Goal: Use online tool/utility: Utilize a website feature to perform a specific function

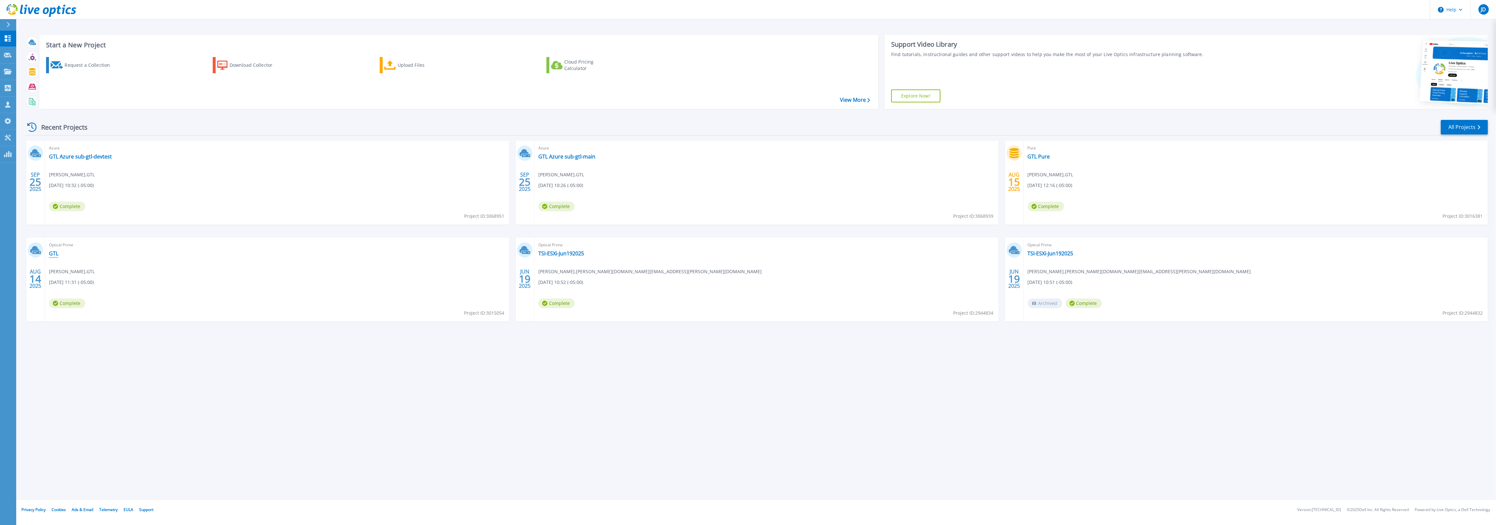
click at [55, 256] on link "GTL" at bounding box center [53, 253] width 9 height 6
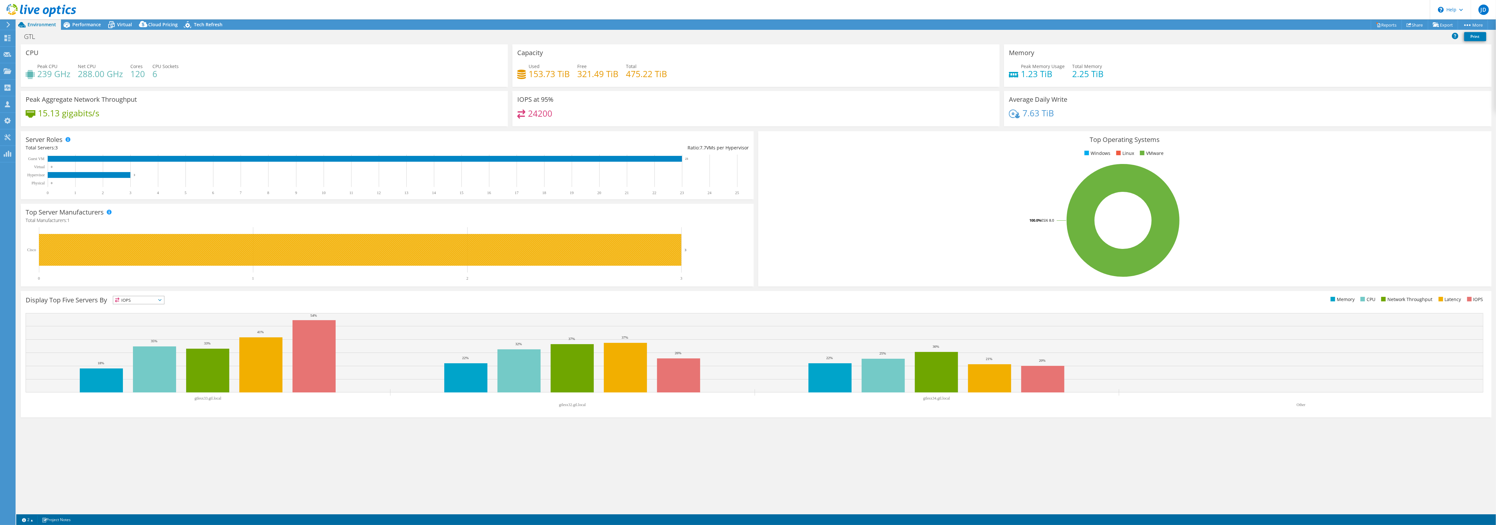
radio input "true"
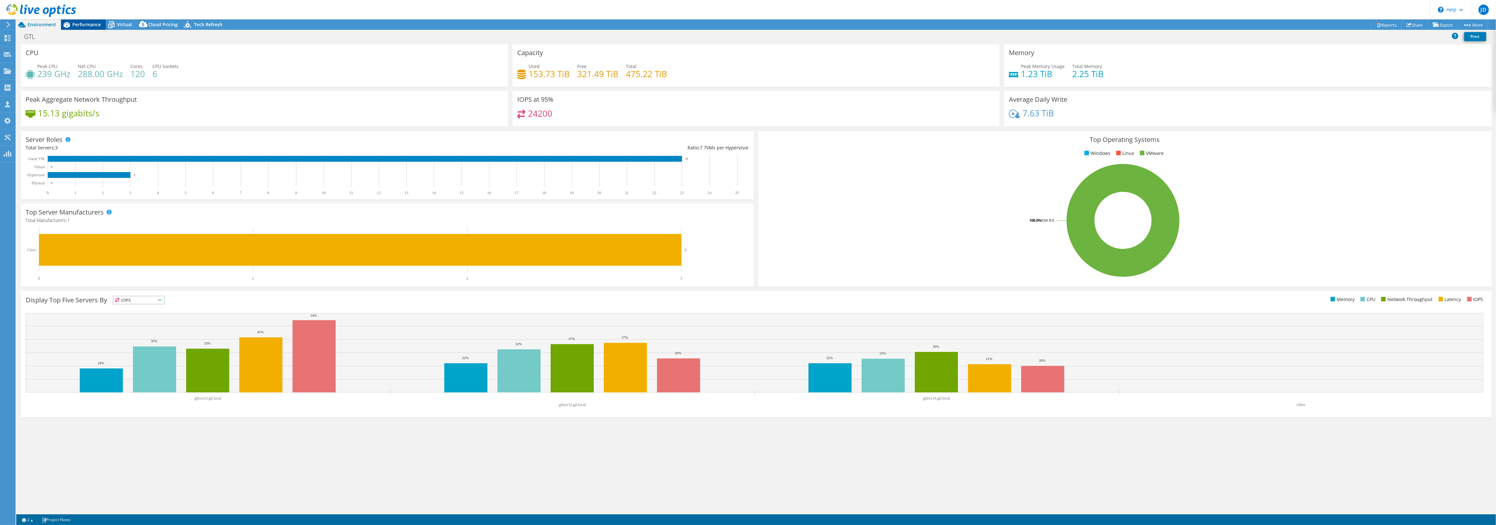
click at [81, 26] on span "Performance" at bounding box center [86, 24] width 29 height 6
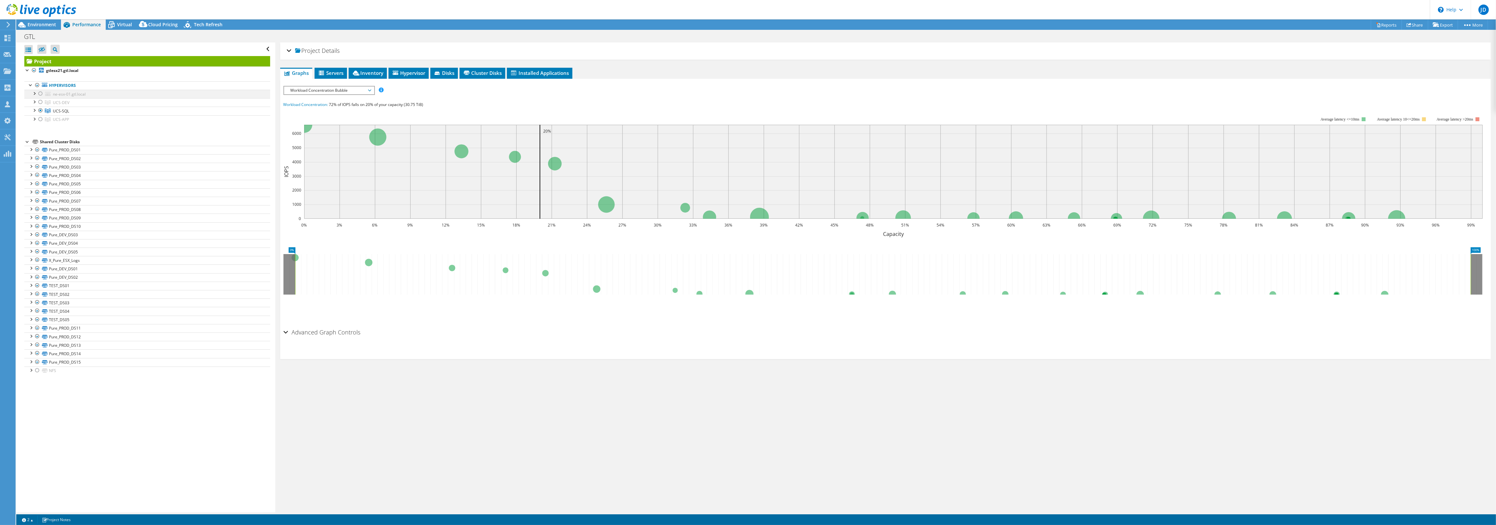
click at [41, 93] on div at bounding box center [40, 94] width 6 height 8
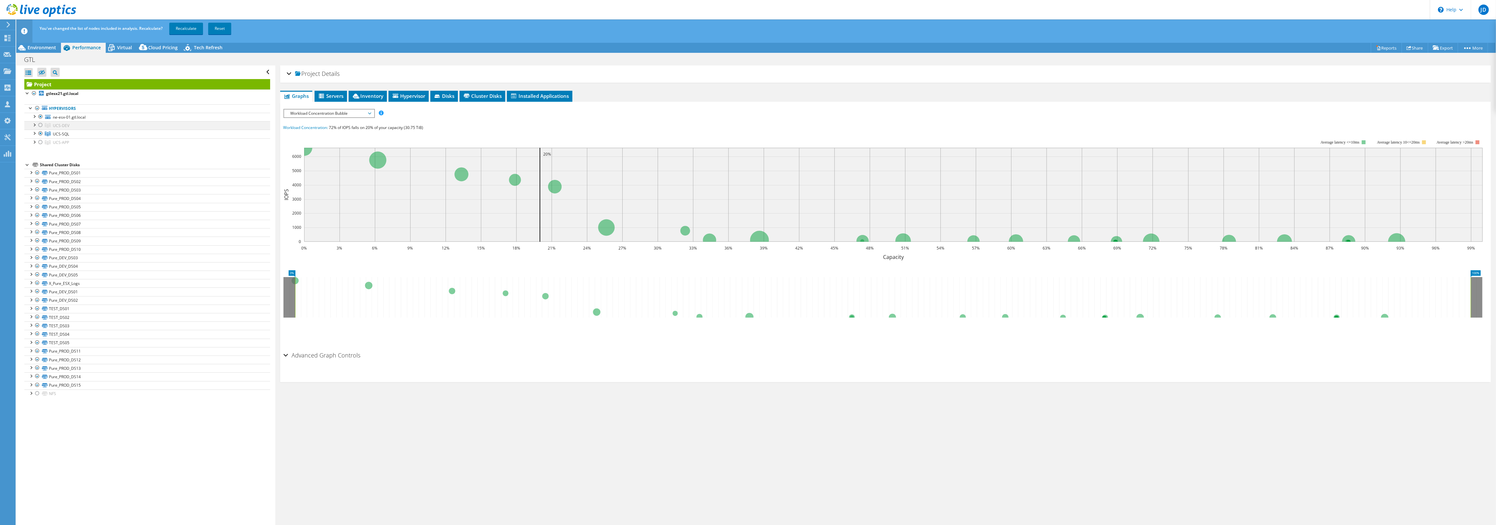
click at [41, 126] on div at bounding box center [40, 125] width 6 height 8
click at [40, 144] on div at bounding box center [40, 142] width 6 height 8
click at [182, 28] on link "Recalculate" at bounding box center [186, 29] width 34 height 12
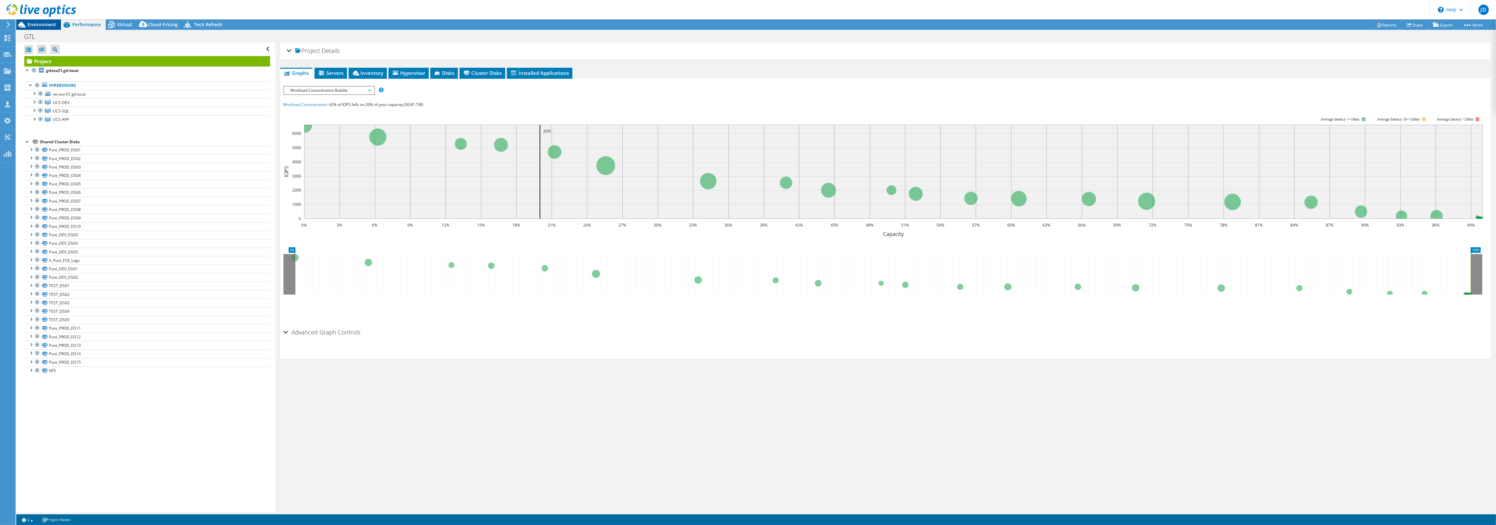
click at [43, 25] on span "Environment" at bounding box center [42, 24] width 29 height 6
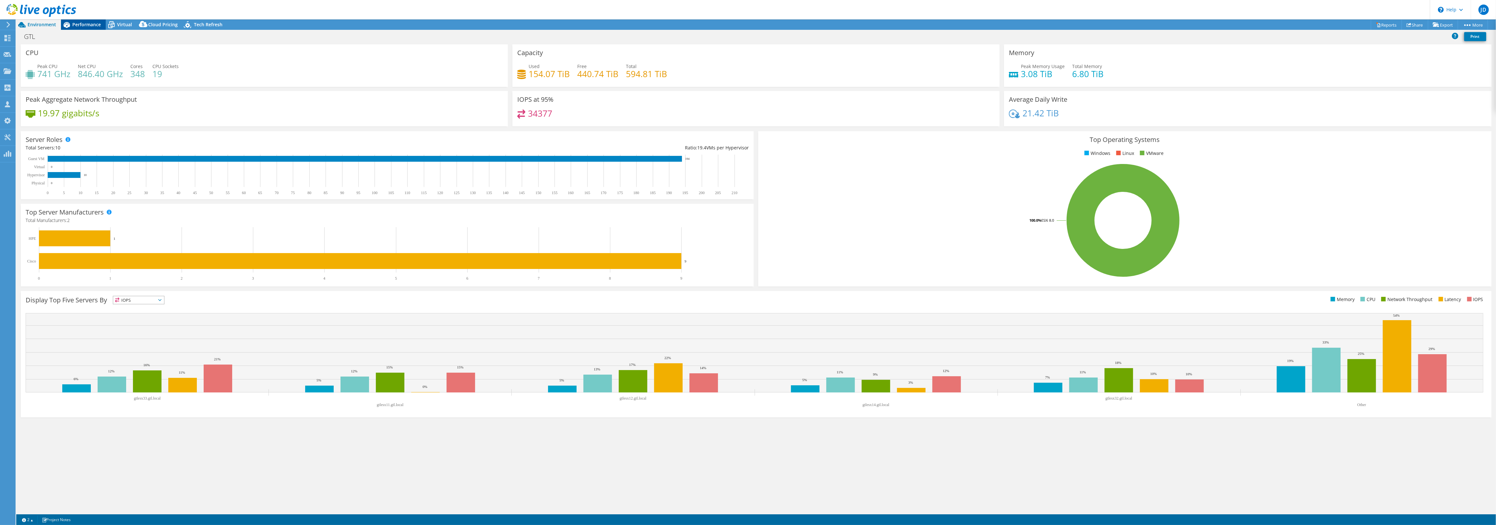
click at [89, 26] on span "Performance" at bounding box center [86, 24] width 29 height 6
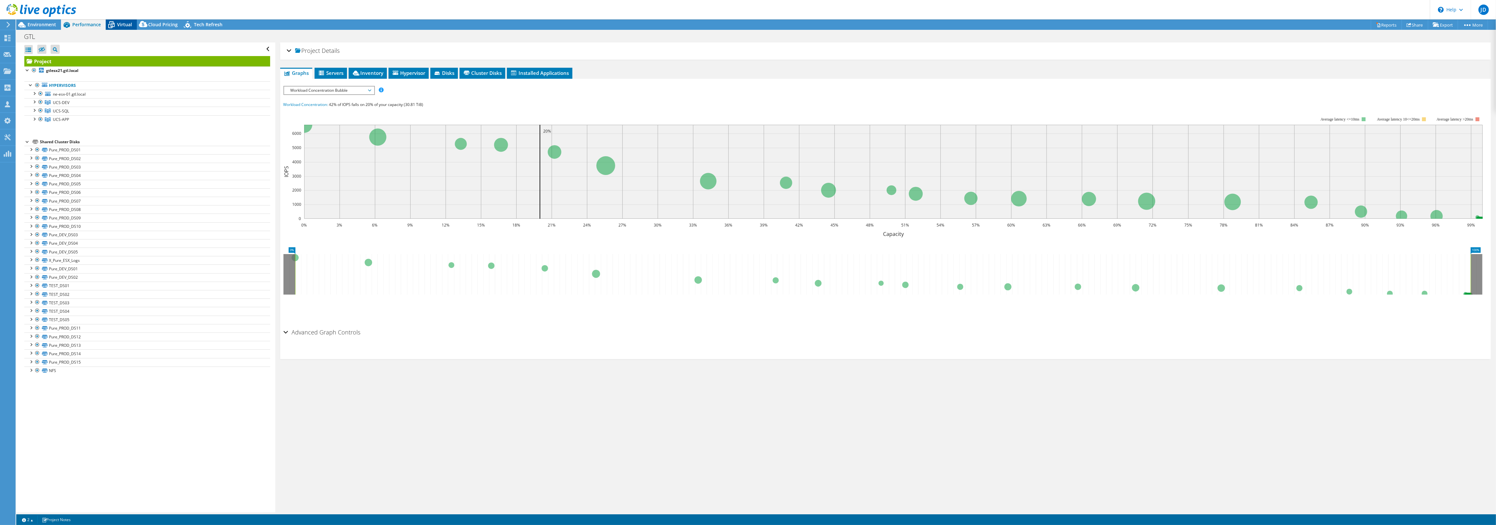
click at [121, 25] on span "Virtual" at bounding box center [124, 24] width 15 height 6
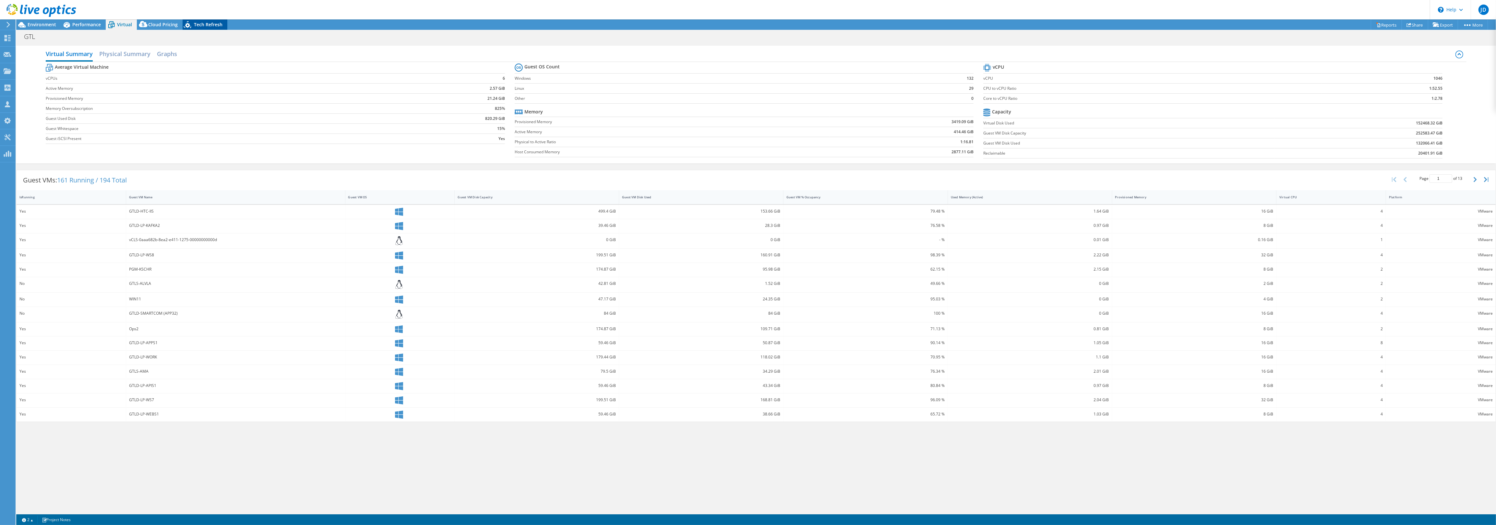
click at [211, 27] on span "Tech Refresh" at bounding box center [208, 24] width 29 height 6
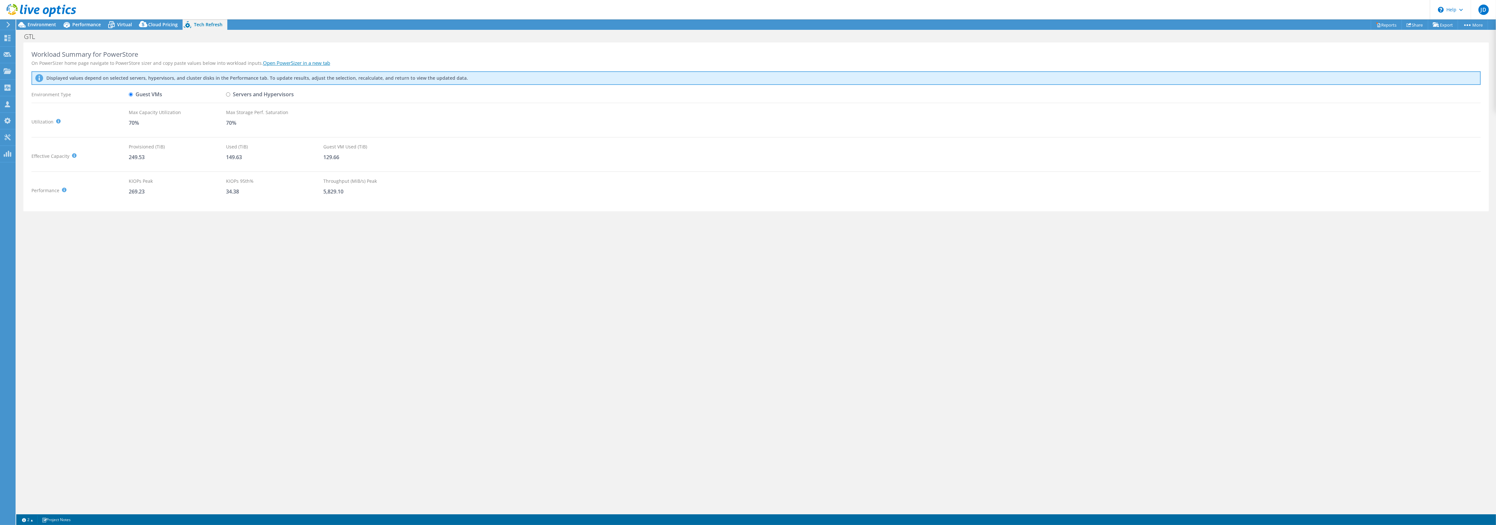
click at [241, 93] on label "Servers and Hypervisors" at bounding box center [260, 94] width 68 height 11
click at [230, 93] on input "Servers and Hypervisors" at bounding box center [228, 94] width 4 height 4
radio input "true"
click at [82, 24] on span "Performance" at bounding box center [86, 24] width 29 height 6
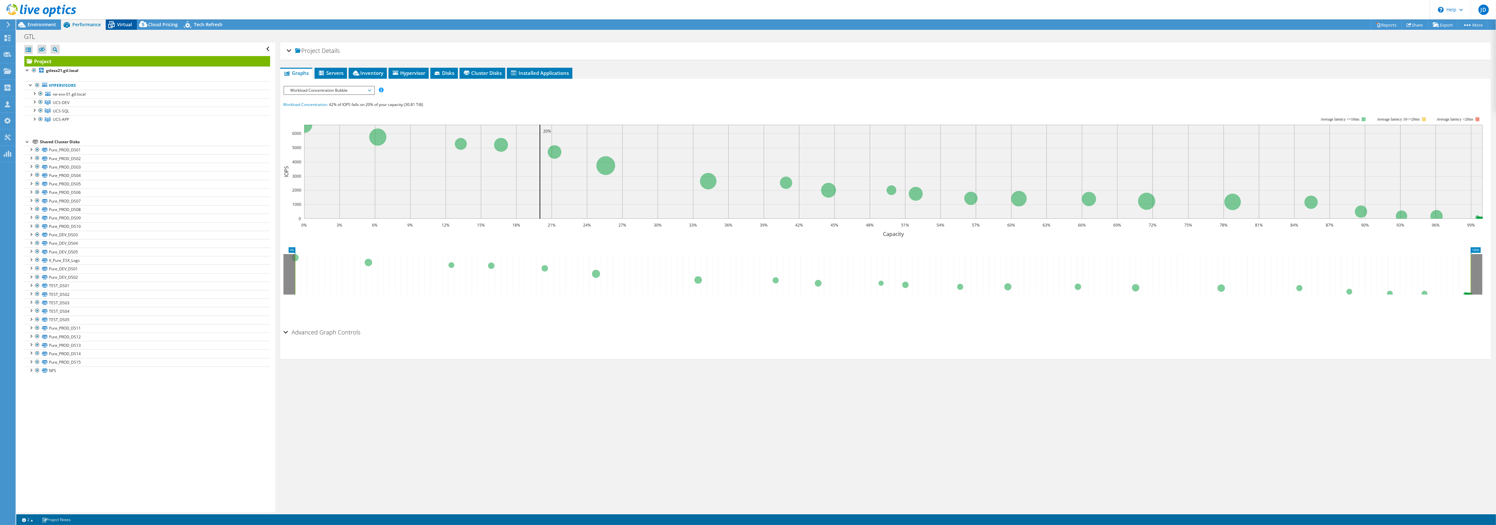
click at [127, 26] on span "Virtual" at bounding box center [124, 24] width 15 height 6
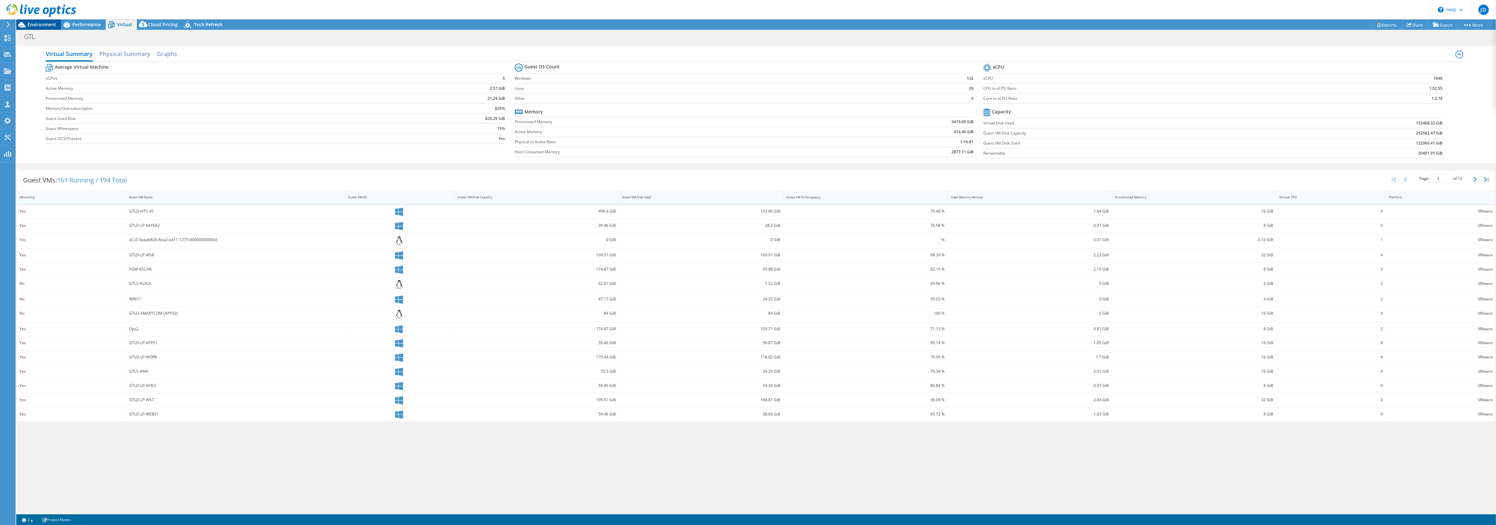
click at [40, 26] on span "Environment" at bounding box center [42, 24] width 29 height 6
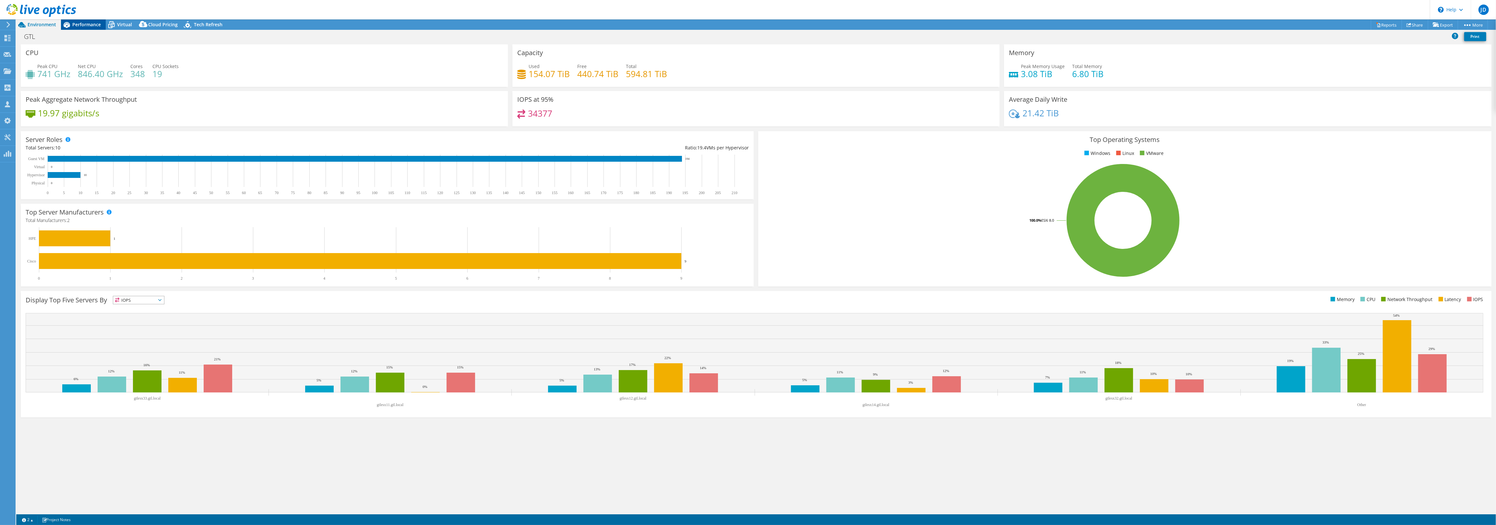
click at [80, 22] on span "Performance" at bounding box center [86, 24] width 29 height 6
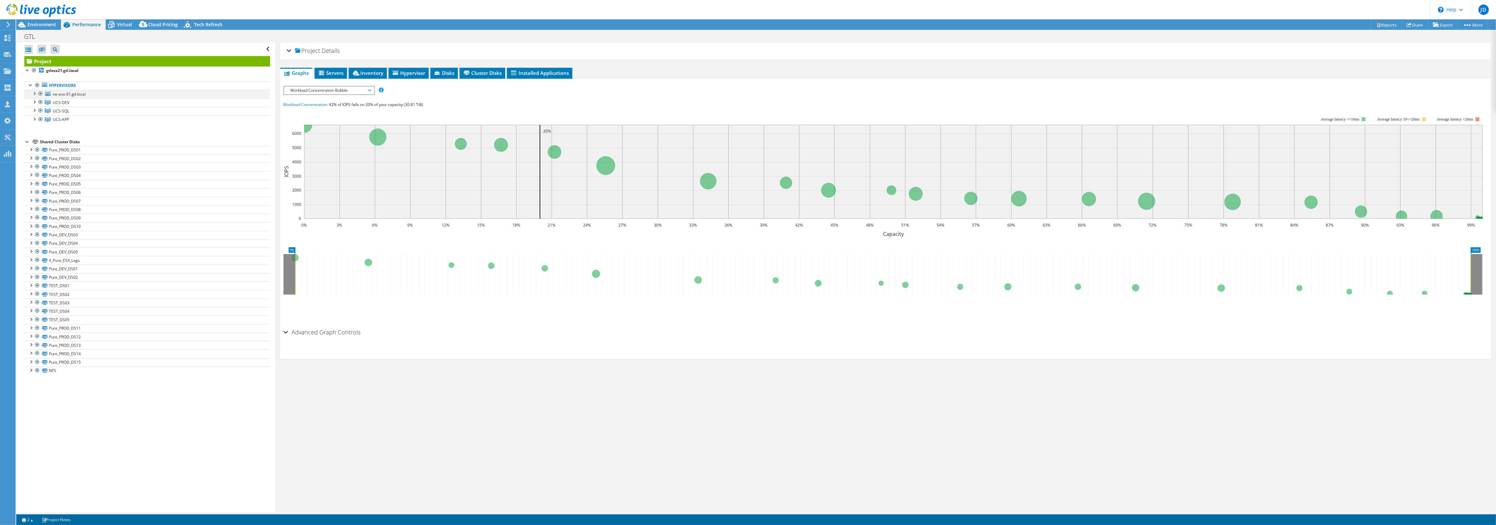
click at [40, 94] on div at bounding box center [40, 94] width 6 height 8
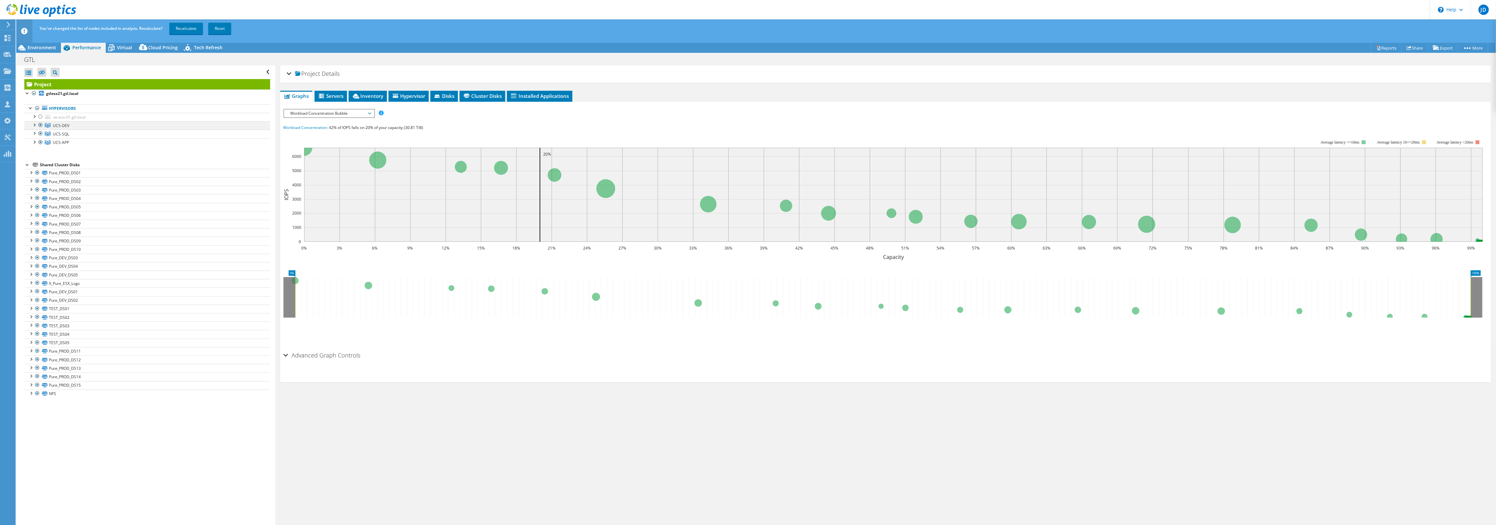
click at [39, 125] on div at bounding box center [40, 125] width 6 height 8
click at [38, 143] on div at bounding box center [40, 142] width 6 height 8
click at [186, 28] on link "Recalculate" at bounding box center [186, 29] width 34 height 12
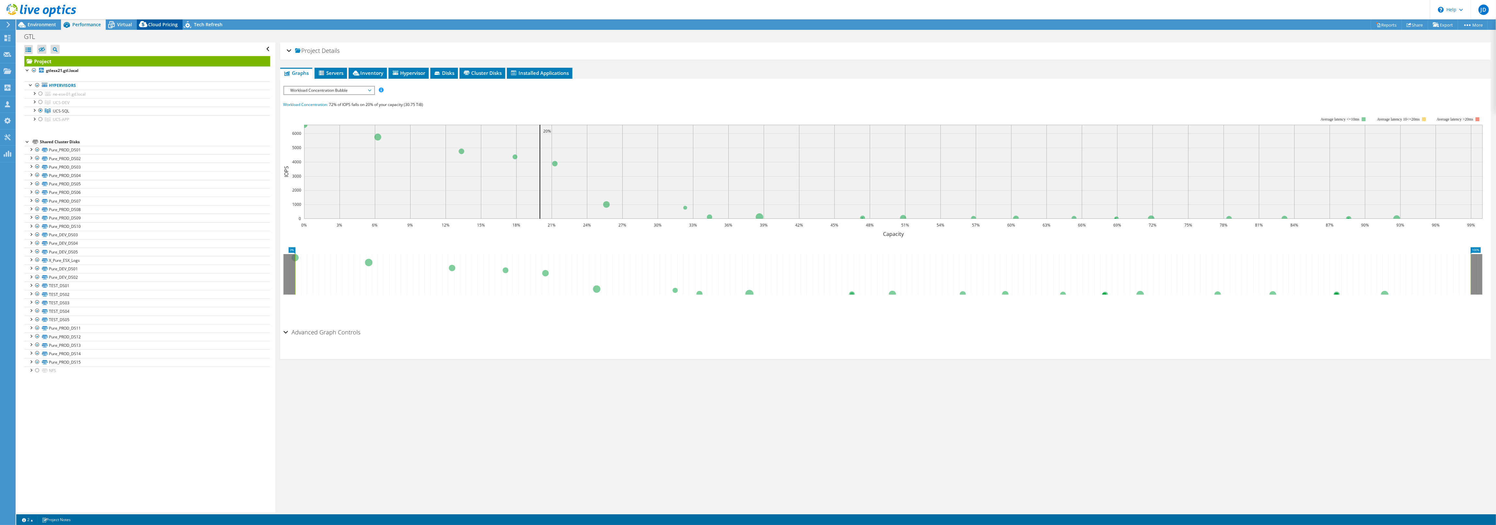
radio input "true"
radio input "false"
click at [127, 23] on span "Virtual" at bounding box center [124, 24] width 15 height 6
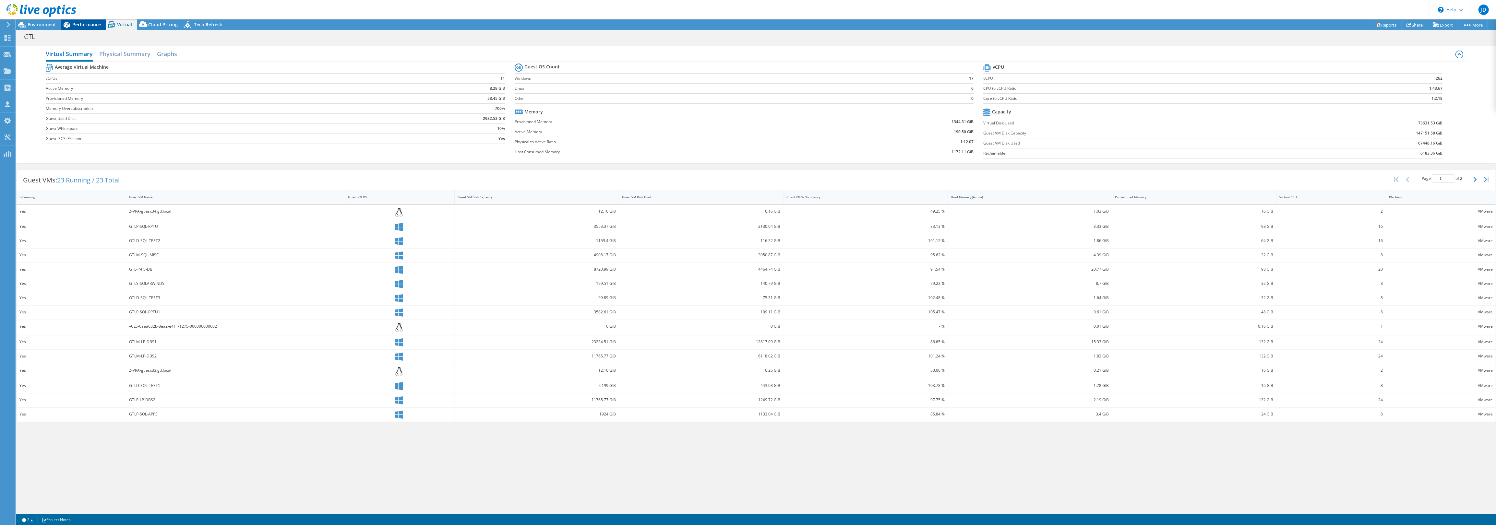
click at [81, 26] on span "Performance" at bounding box center [86, 24] width 29 height 6
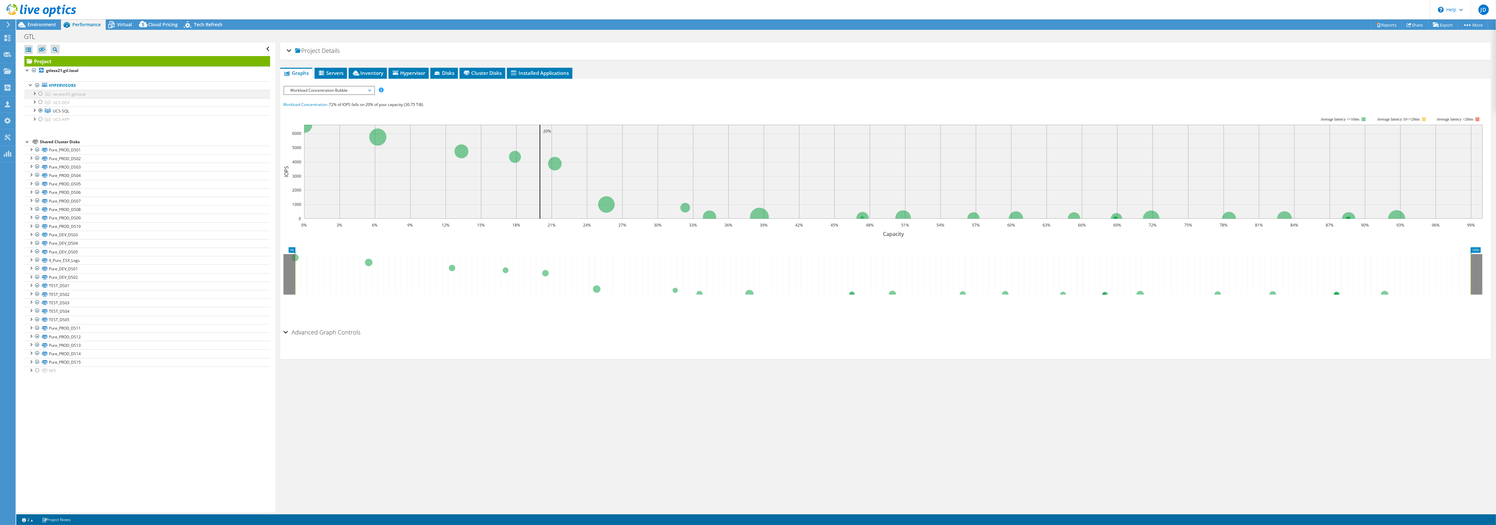
click at [41, 95] on div at bounding box center [40, 94] width 6 height 8
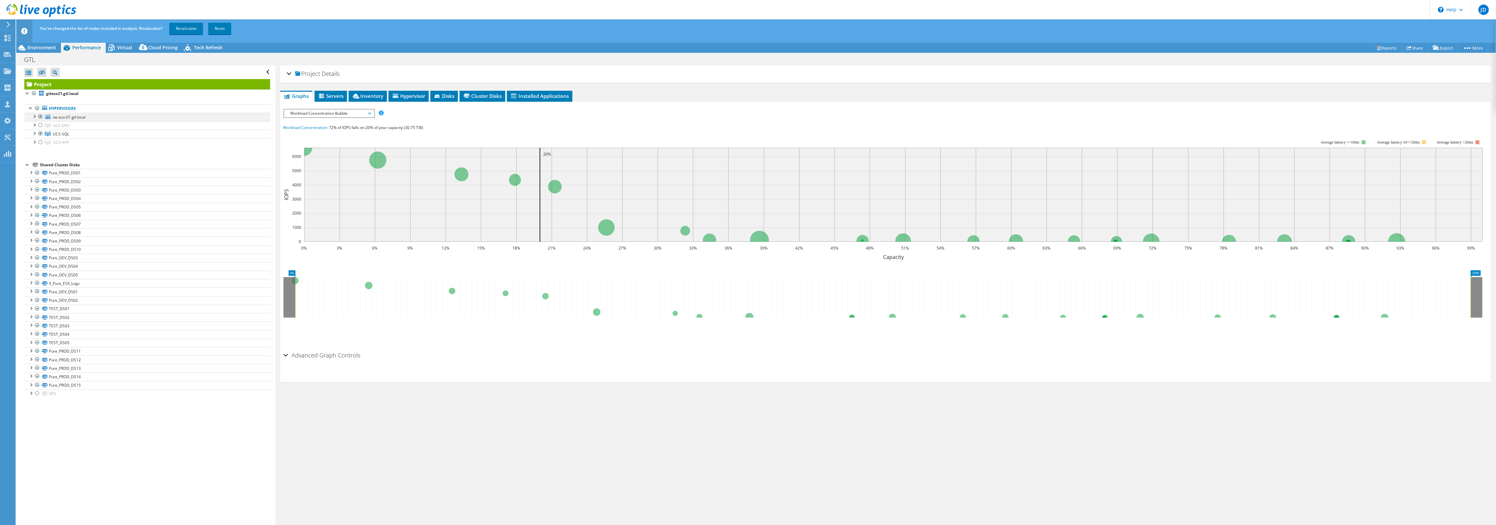
click at [34, 118] on div at bounding box center [34, 116] width 6 height 6
click at [40, 126] on div at bounding box center [40, 125] width 6 height 8
click at [41, 144] on div at bounding box center [40, 142] width 6 height 8
click at [192, 32] on link "Recalculate" at bounding box center [186, 29] width 34 height 12
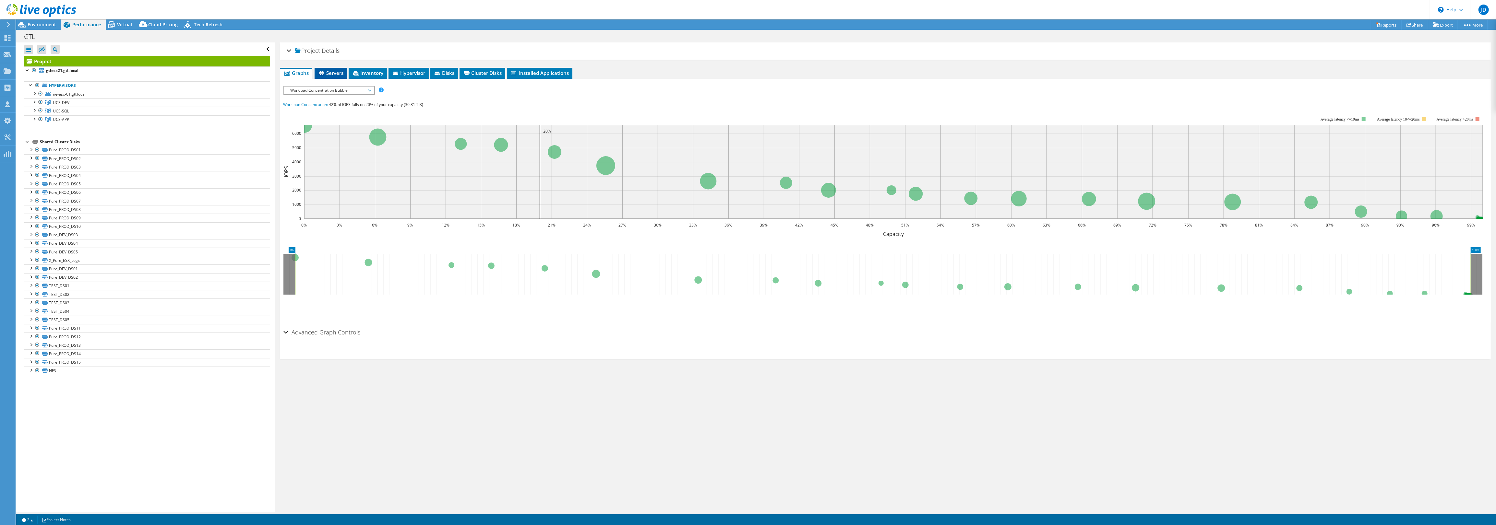
click at [330, 71] on span "Servers" at bounding box center [331, 73] width 26 height 6
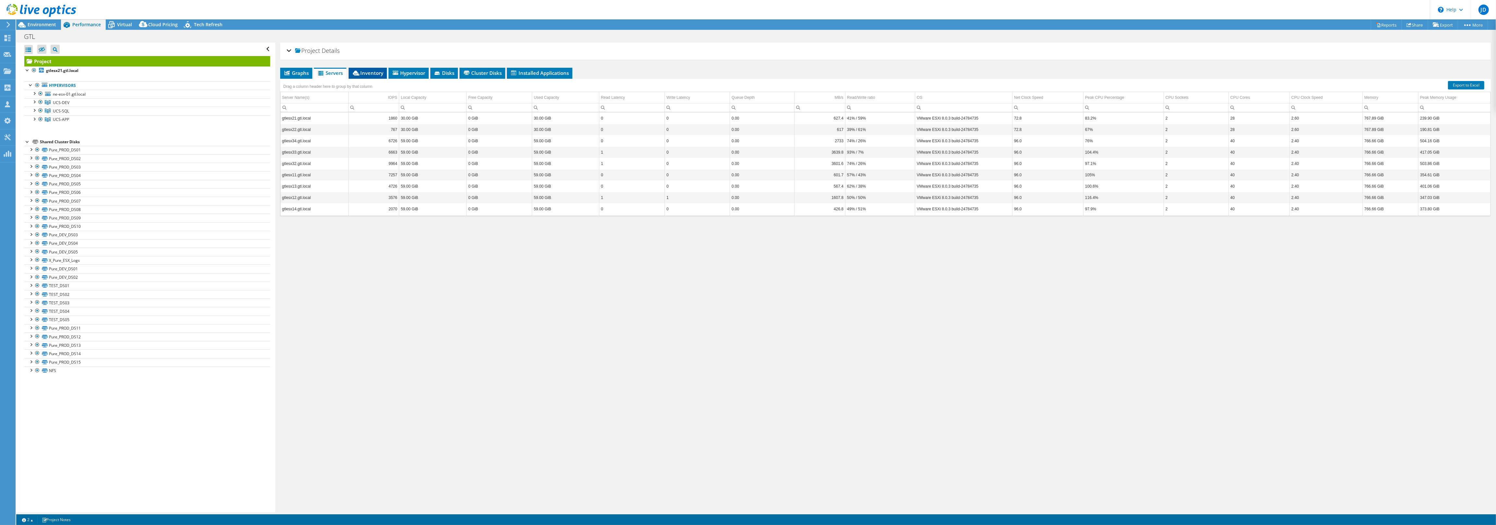
click at [360, 72] on span "Inventory" at bounding box center [368, 73] width 32 height 6
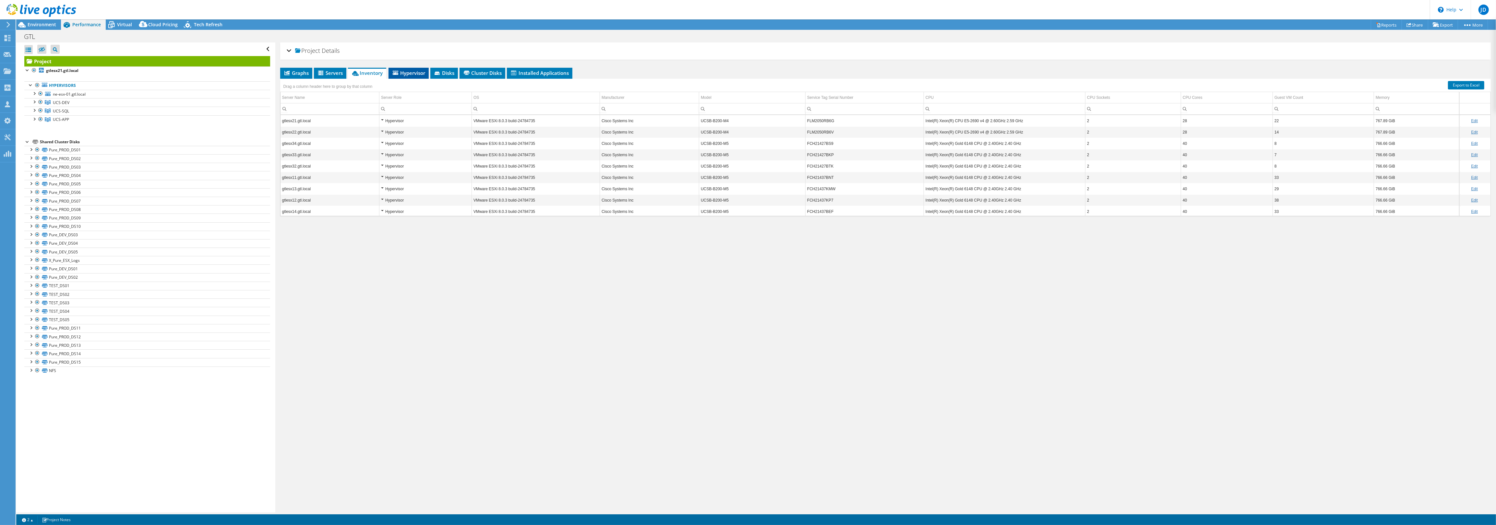
click at [405, 72] on span "Hypervisor" at bounding box center [409, 73] width 34 height 6
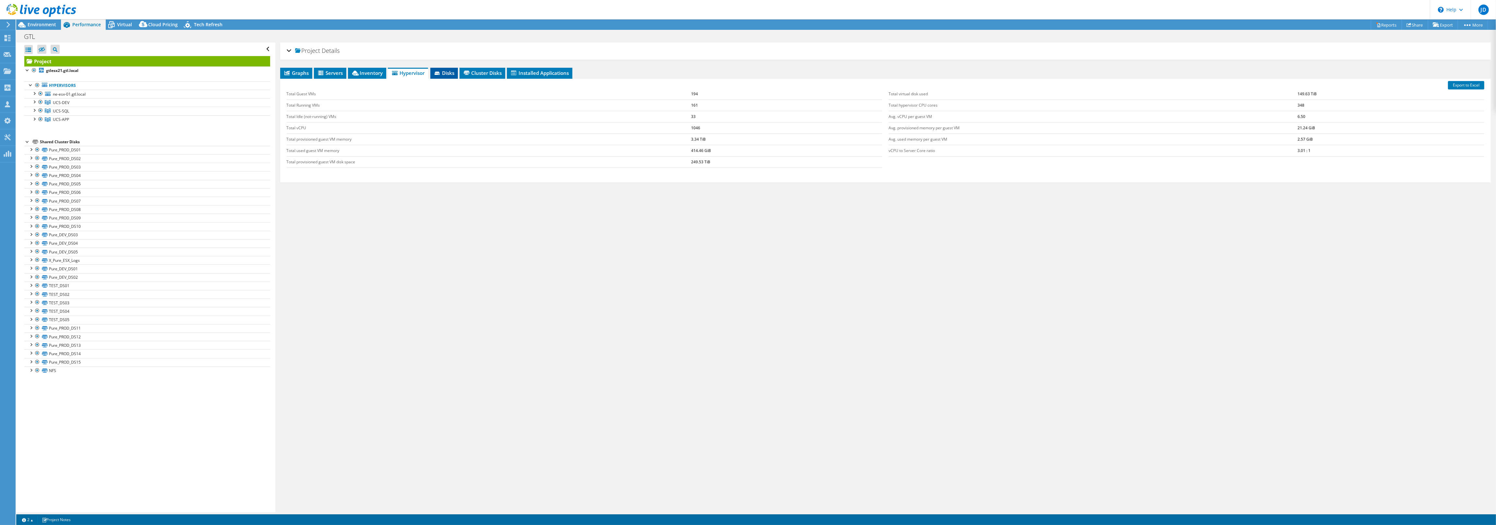
click at [445, 71] on span "Disks" at bounding box center [444, 73] width 21 height 6
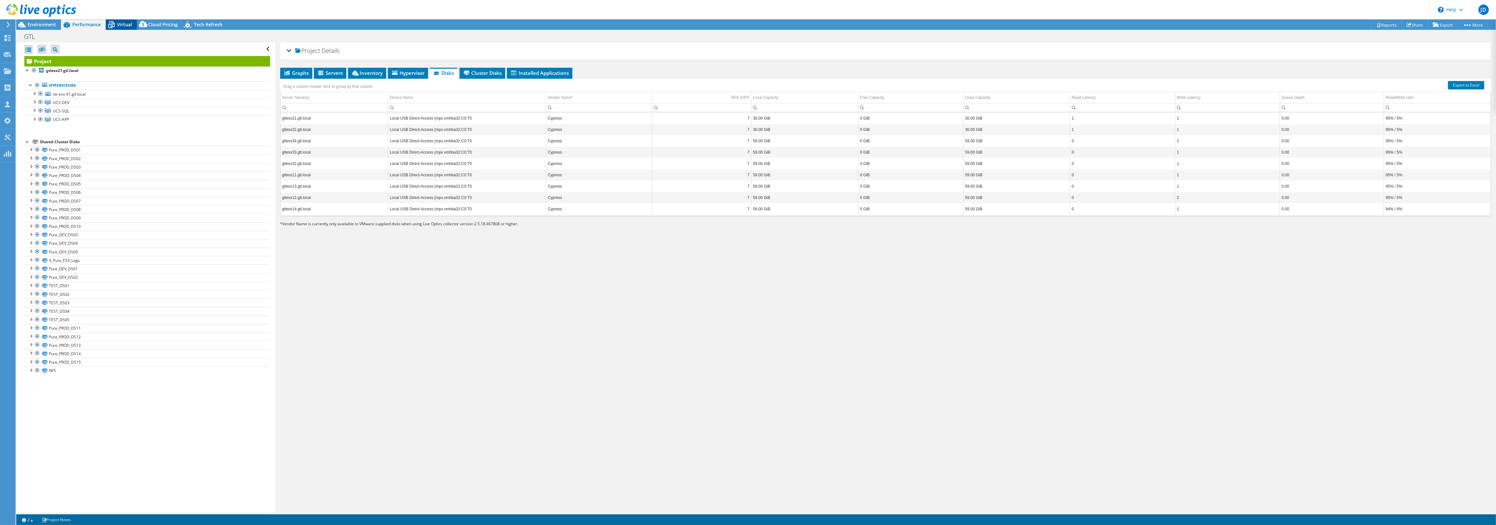
click at [114, 25] on icon at bounding box center [111, 24] width 11 height 11
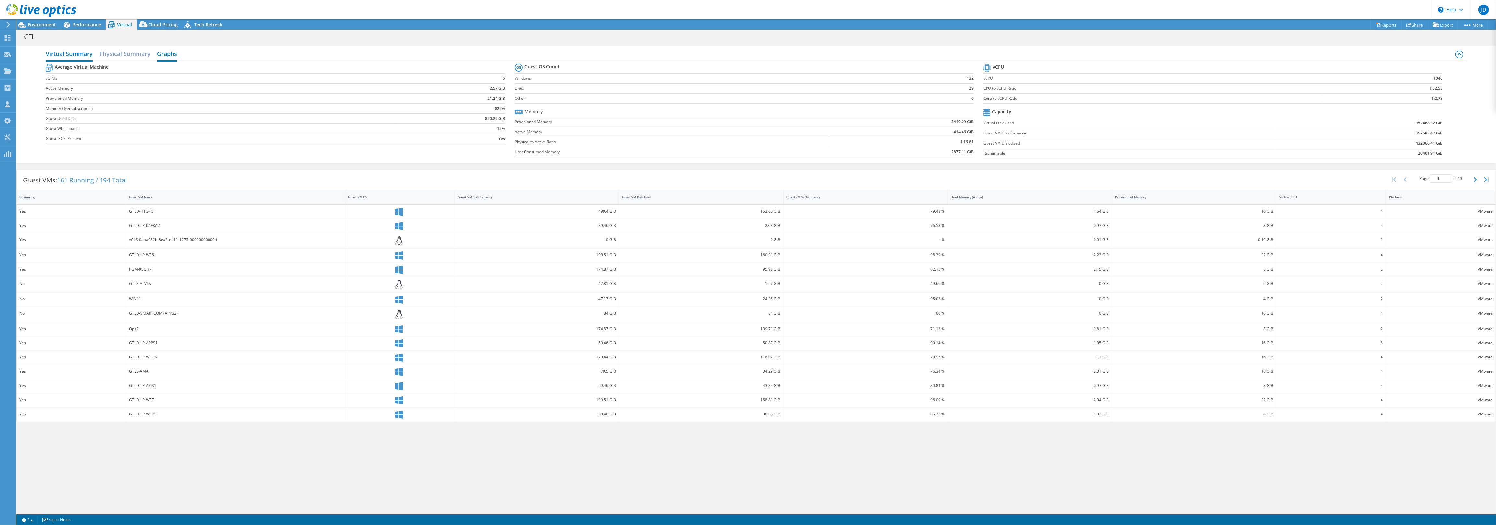
click at [164, 54] on h2 "Graphs" at bounding box center [167, 54] width 20 height 14
